Goal: Transaction & Acquisition: Purchase product/service

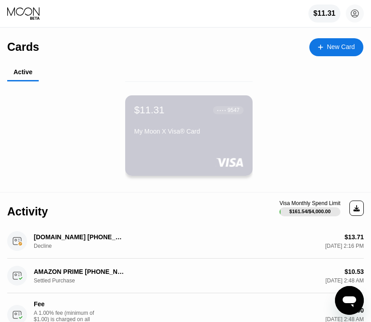
click at [171, 134] on div "My Moon X Visa® Card" at bounding box center [188, 131] width 109 height 7
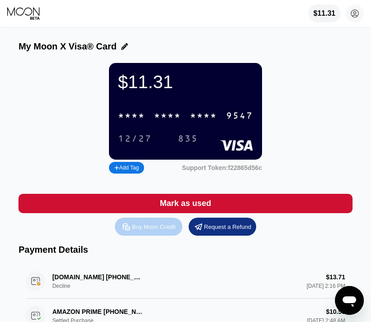
click at [152, 227] on div "Buy Moon Credit" at bounding box center [154, 227] width 44 height 8
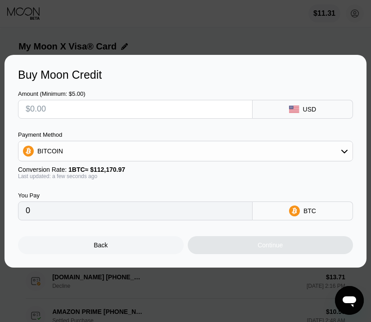
click at [46, 112] on input "text" at bounding box center [135, 109] width 219 height 18
type input "$1"
type input "0.00000892"
type input "$10"
type input "0.00008915"
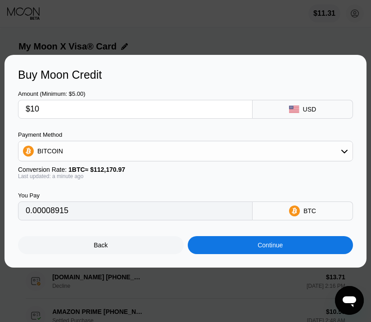
type input "$100"
type input "0.00089150"
type input "$100"
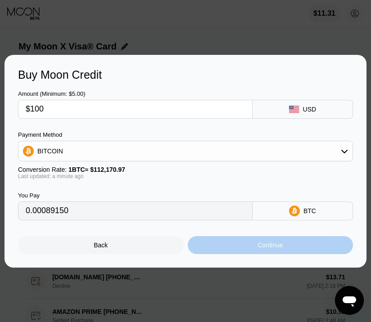
click at [248, 248] on div "Continue" at bounding box center [271, 245] width 166 height 18
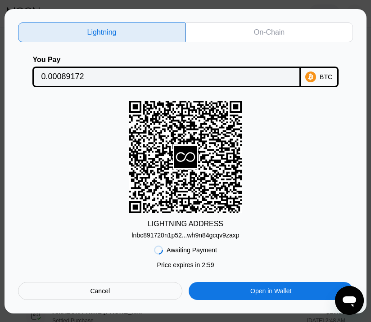
click at [249, 32] on div "On-Chain" at bounding box center [268, 33] width 167 height 20
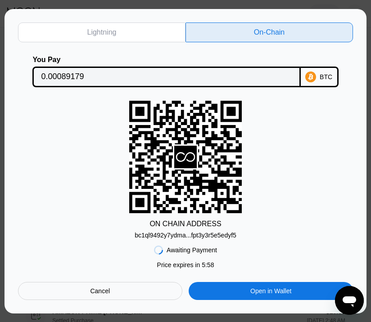
click at [198, 233] on div "bc1ql9492y7ydma...fpt3y3r5e5edyf5" at bounding box center [186, 235] width 102 height 7
click at [83, 74] on input "0.00089179" at bounding box center [166, 77] width 251 height 18
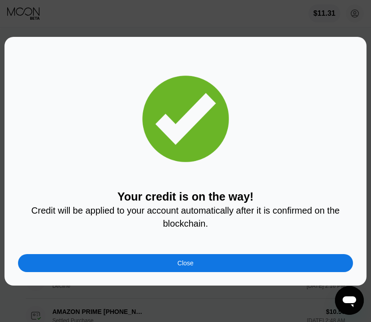
click at [175, 267] on div "Close" at bounding box center [185, 263] width 335 height 18
